Goal: Information Seeking & Learning: Learn about a topic

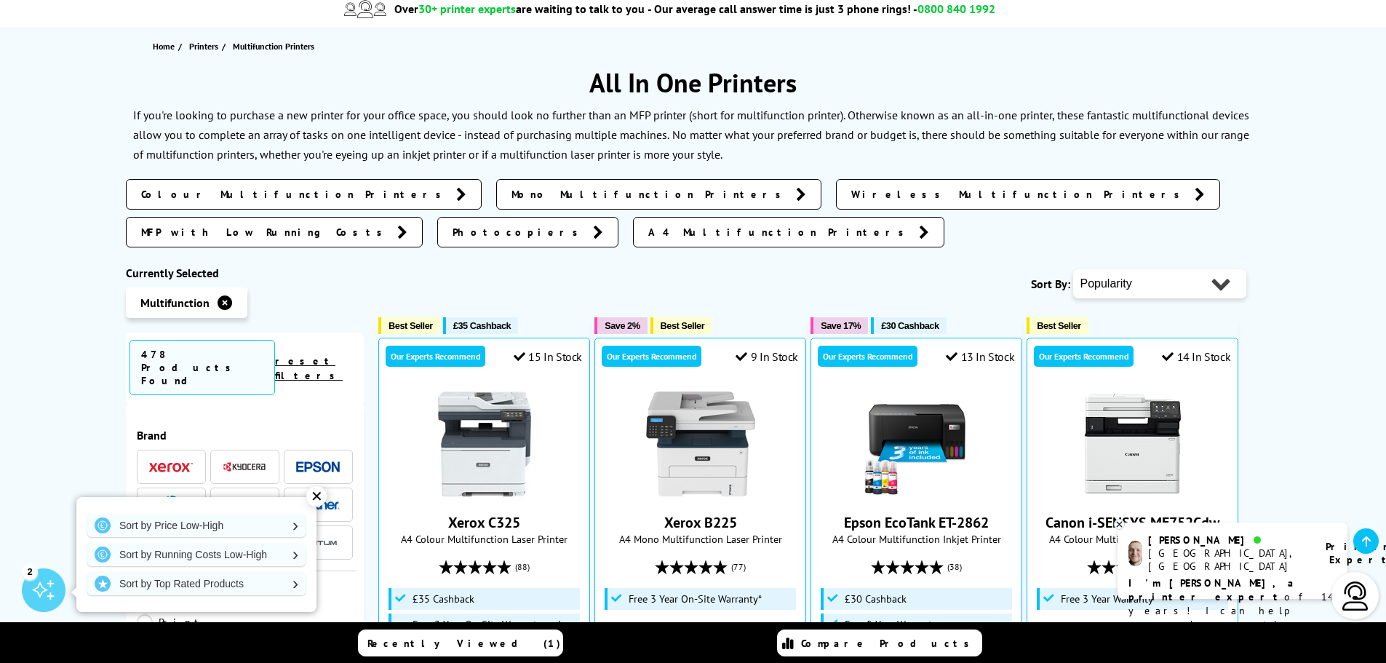
scroll to position [146, 0]
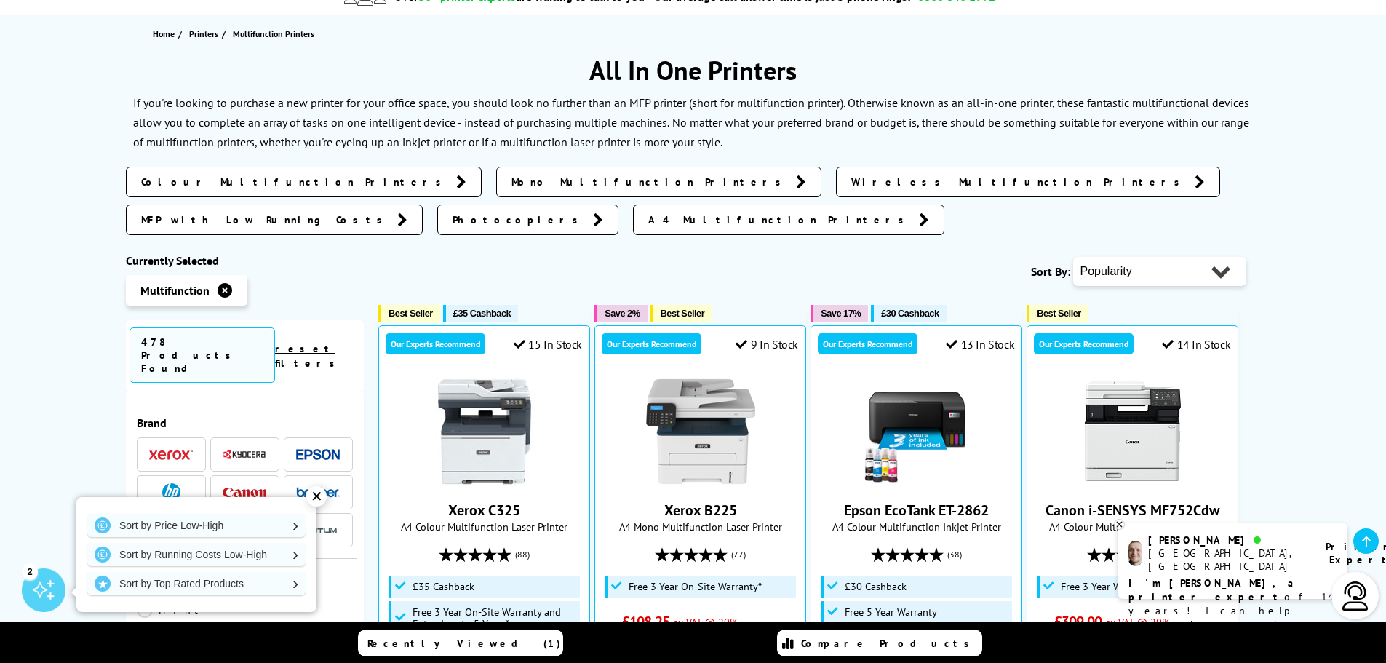
click at [228, 183] on span "Colour Multifunction Printers" at bounding box center [295, 182] width 308 height 15
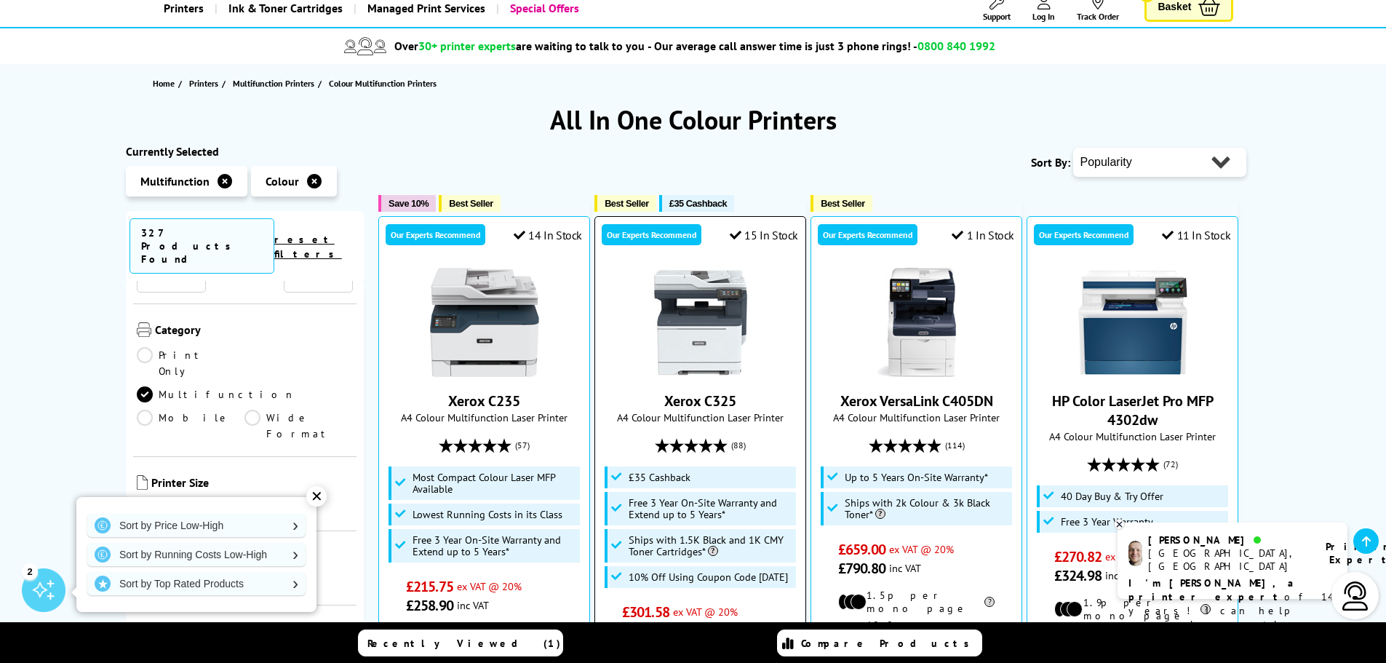
scroll to position [73, 0]
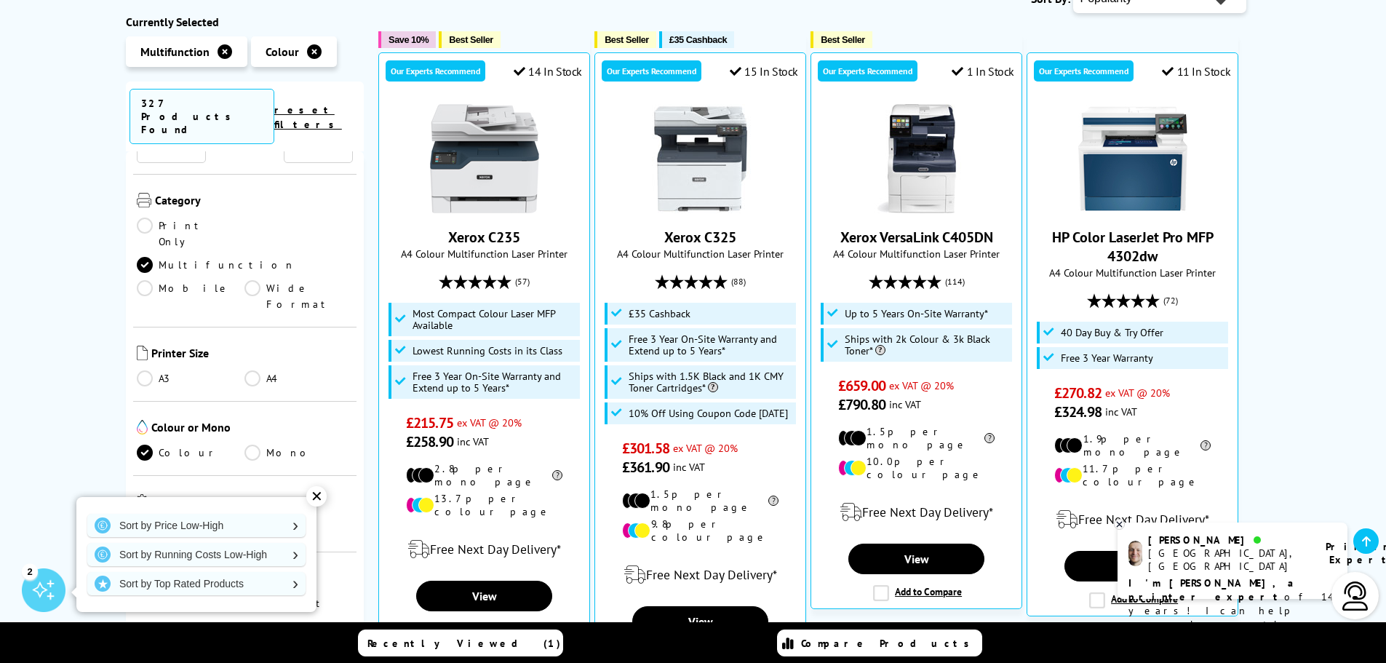
scroll to position [291, 0]
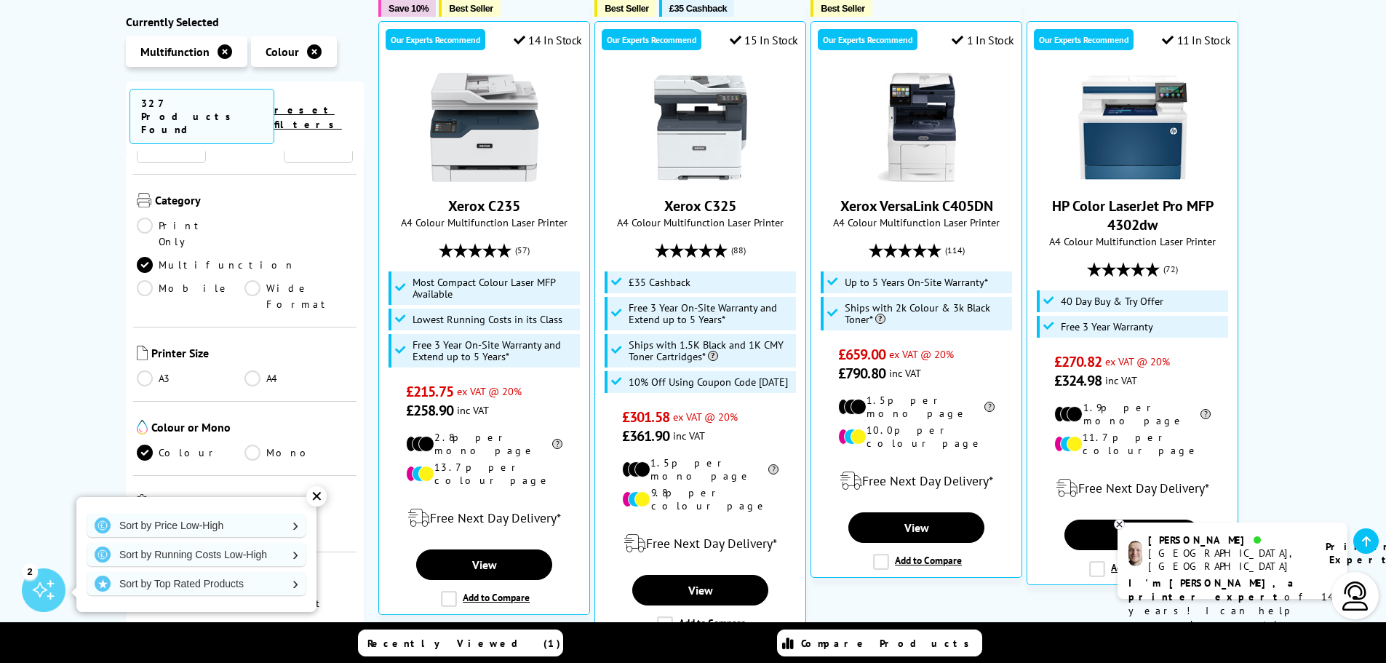
click at [317, 496] on div "✕" at bounding box center [316, 496] width 20 height 20
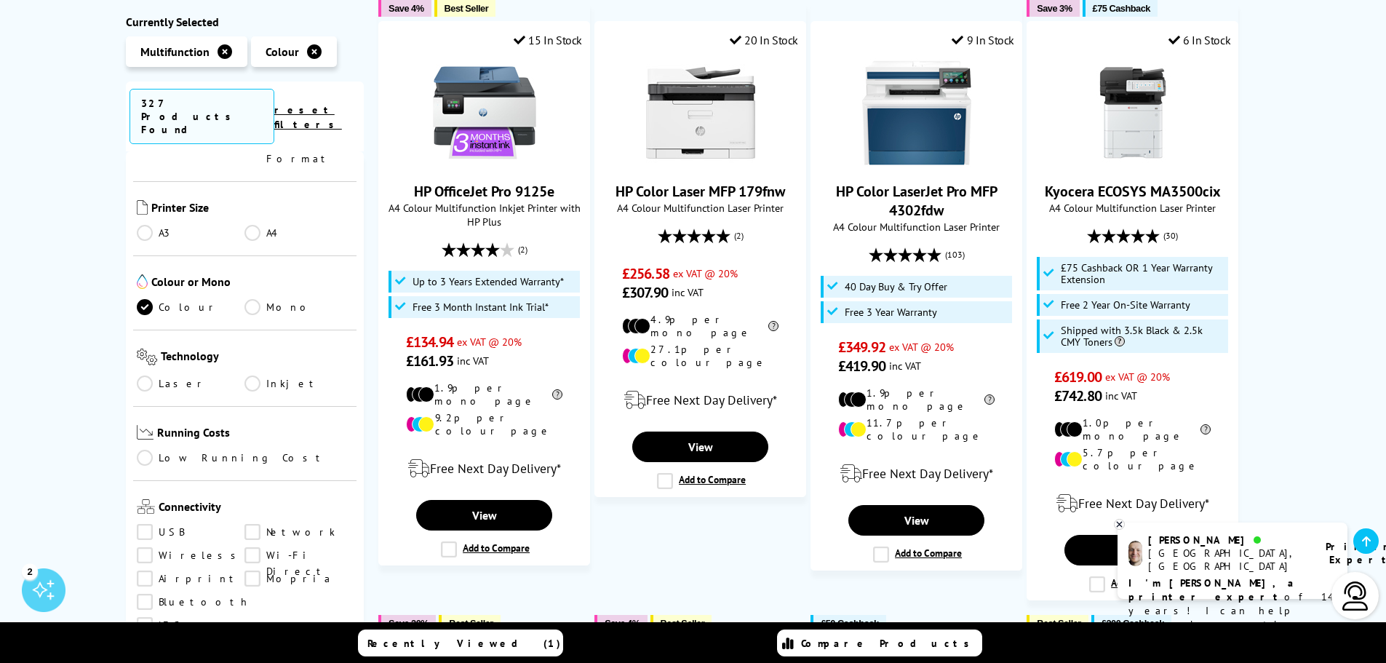
click at [250, 375] on link "Inkjet" at bounding box center [299, 383] width 108 height 16
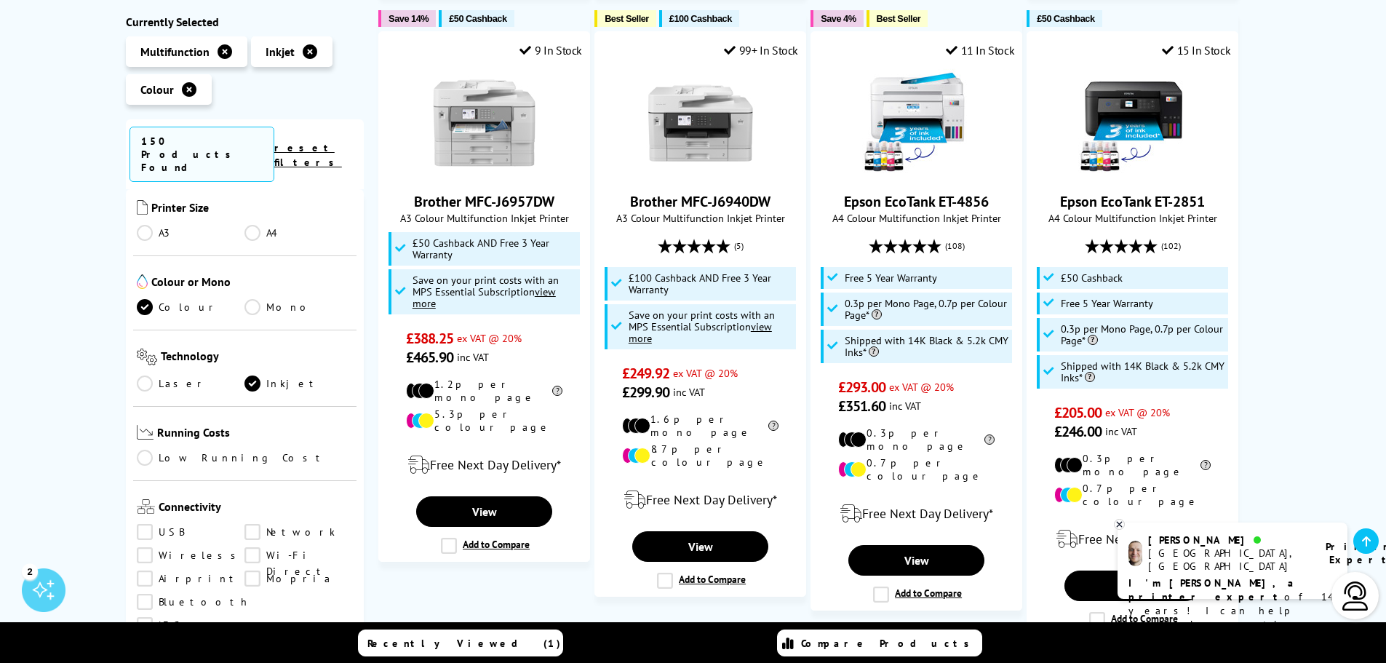
scroll to position [946, 0]
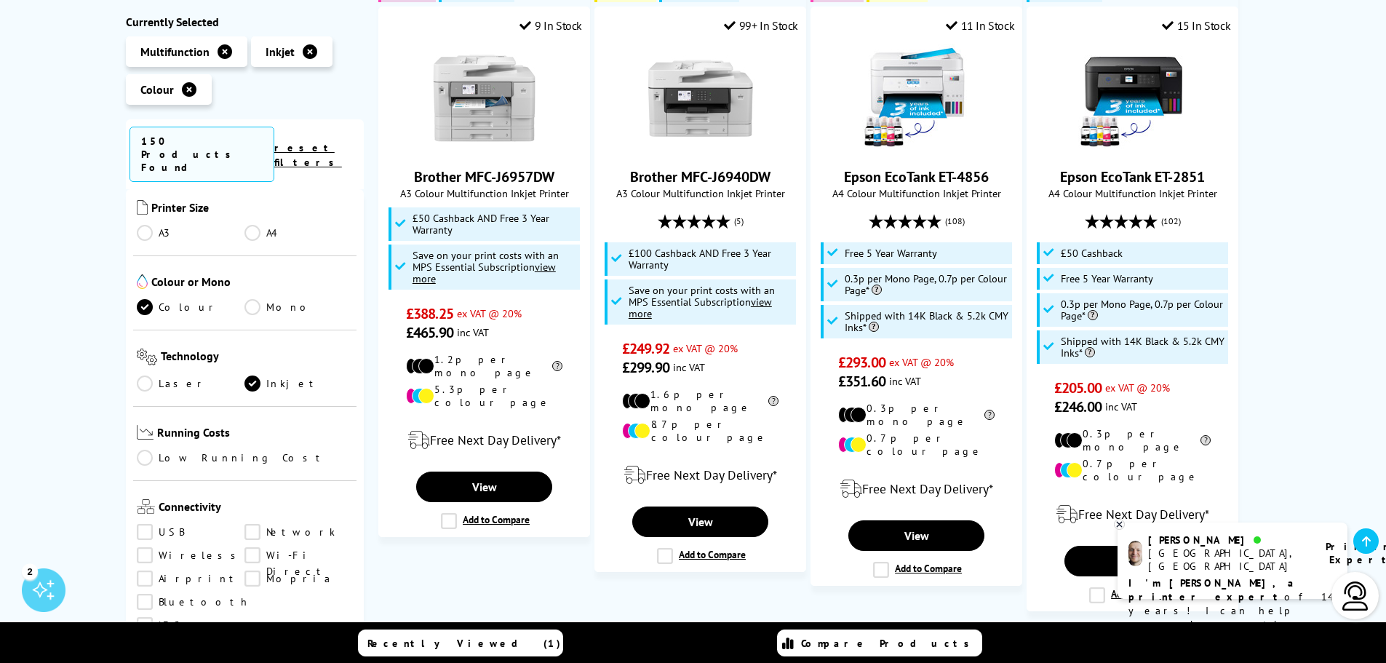
click at [72, 380] on div "Colour Multifunction Inkjet Printers Currently Selected Multifunction Inkjet Co…" at bounding box center [693, 292] width 1386 height 2078
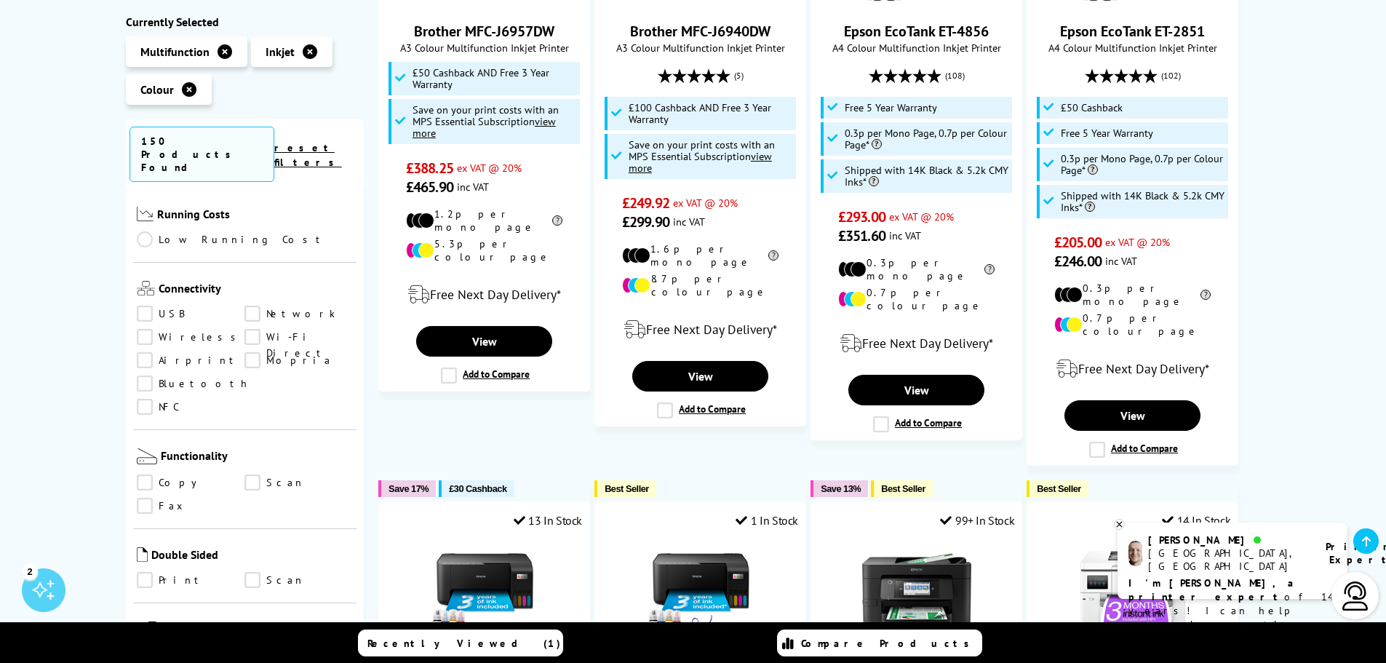
scroll to position [582, 0]
